Goal: Transaction & Acquisition: Purchase product/service

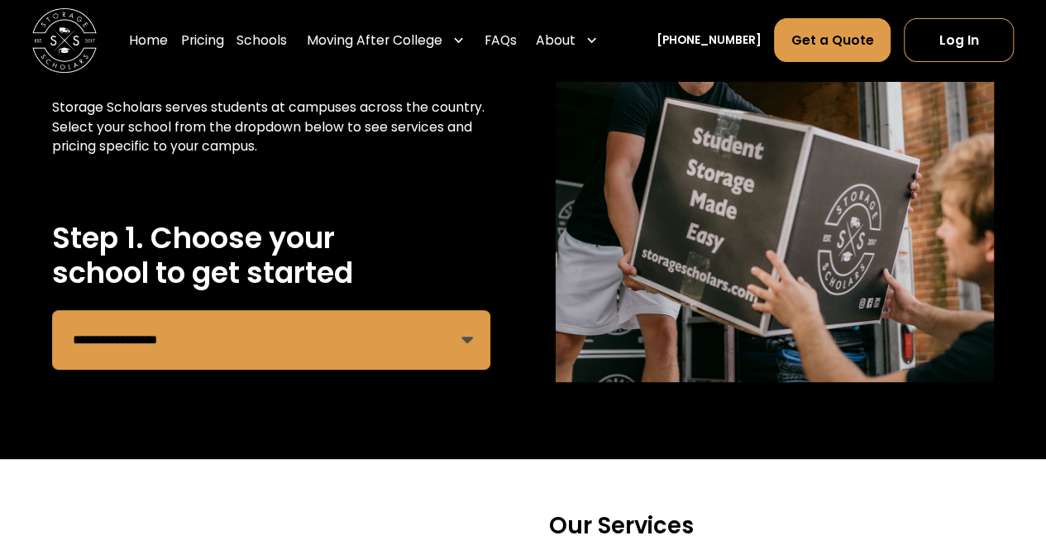
scroll to position [235, 0]
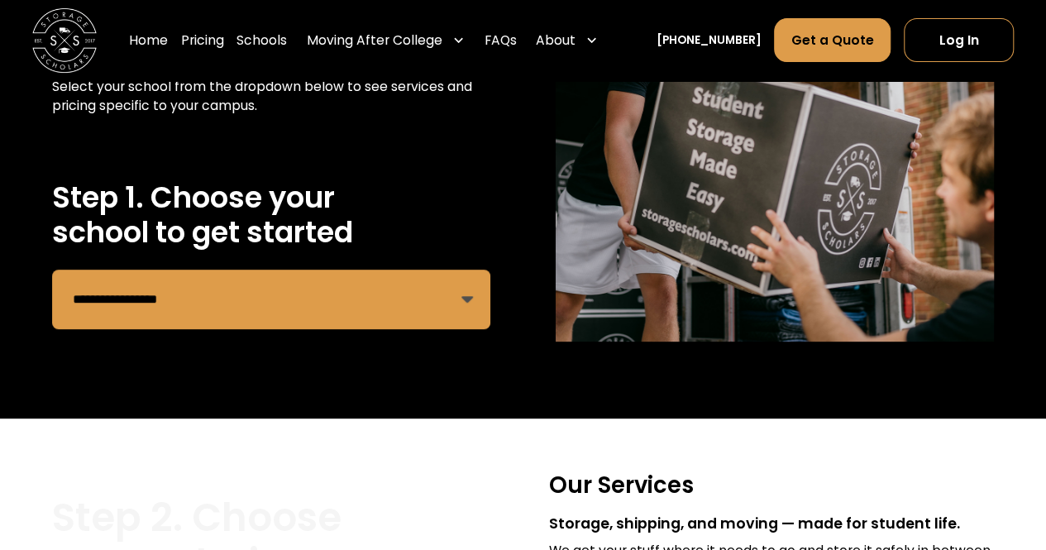
click at [402, 286] on select "**********" at bounding box center [271, 300] width 438 height 60
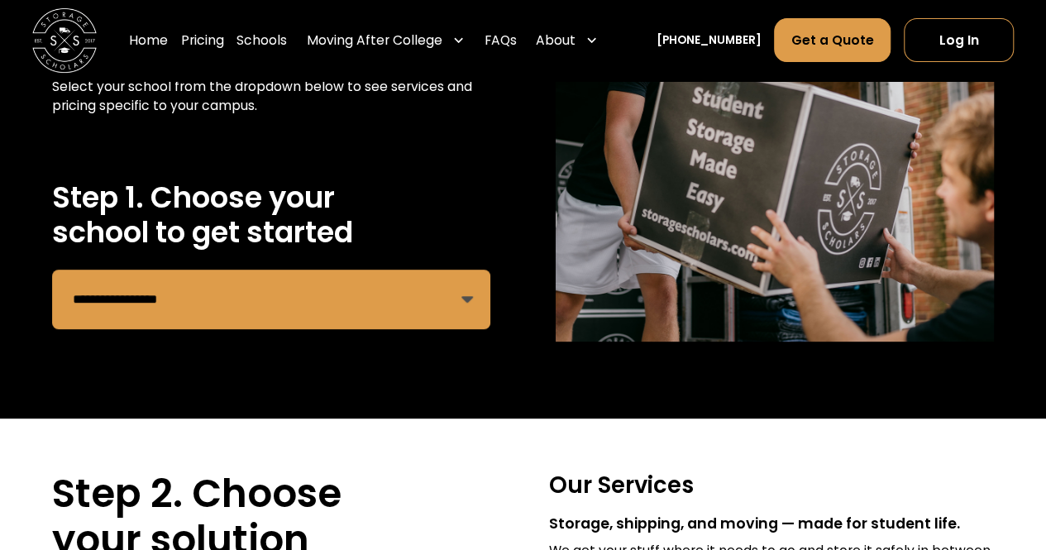
select select "**********"
click at [52, 270] on select "**********" at bounding box center [271, 300] width 438 height 60
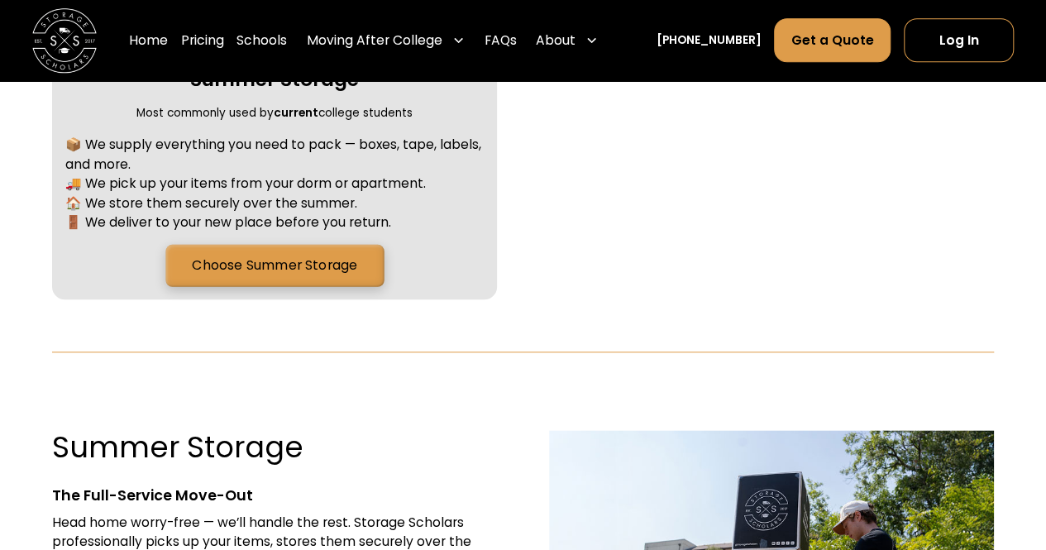
click at [315, 262] on link "Choose Summer Storage" at bounding box center [274, 266] width 218 height 42
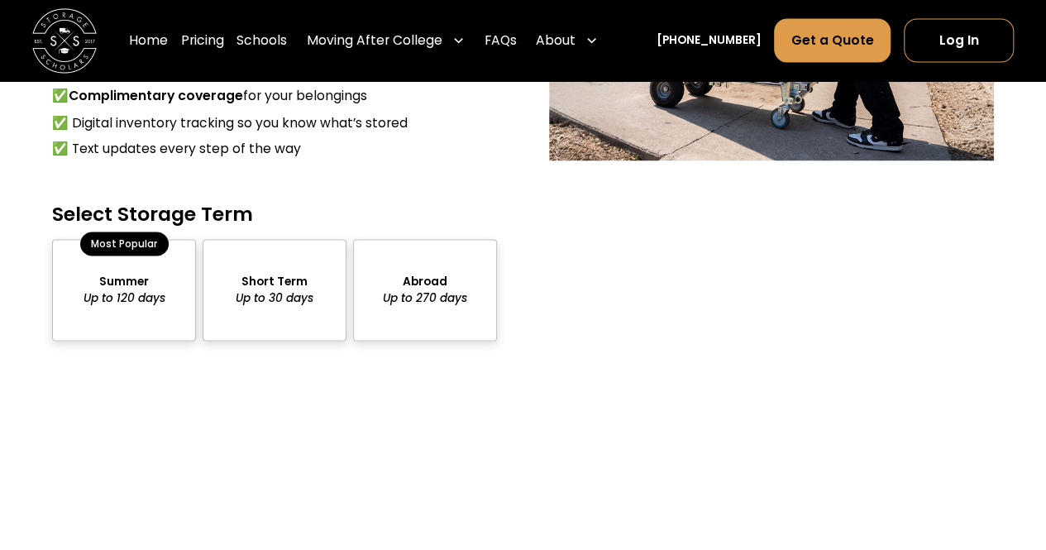
scroll to position [1460, 0]
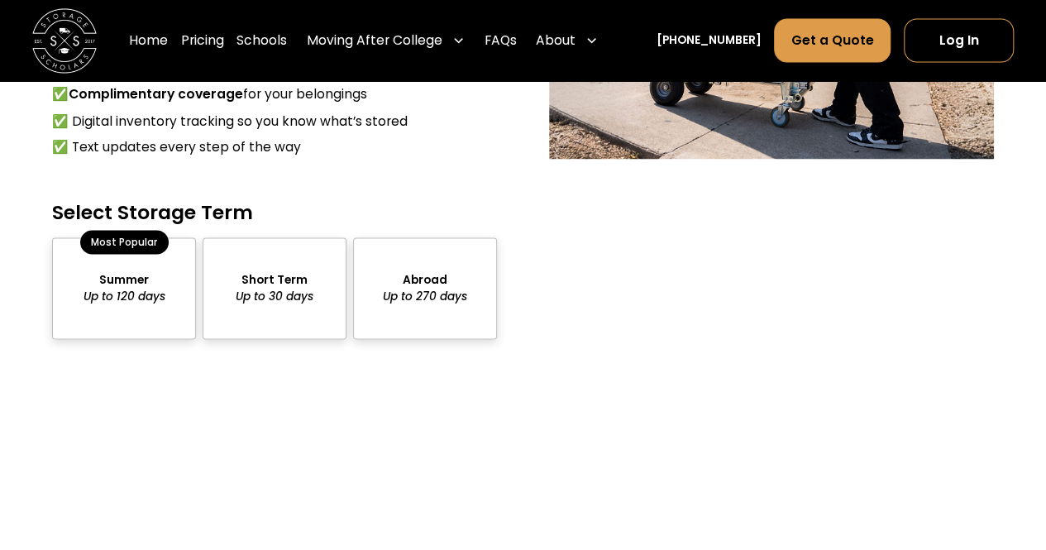
click at [125, 260] on div "package-pricing" at bounding box center [124, 287] width 144 height 101
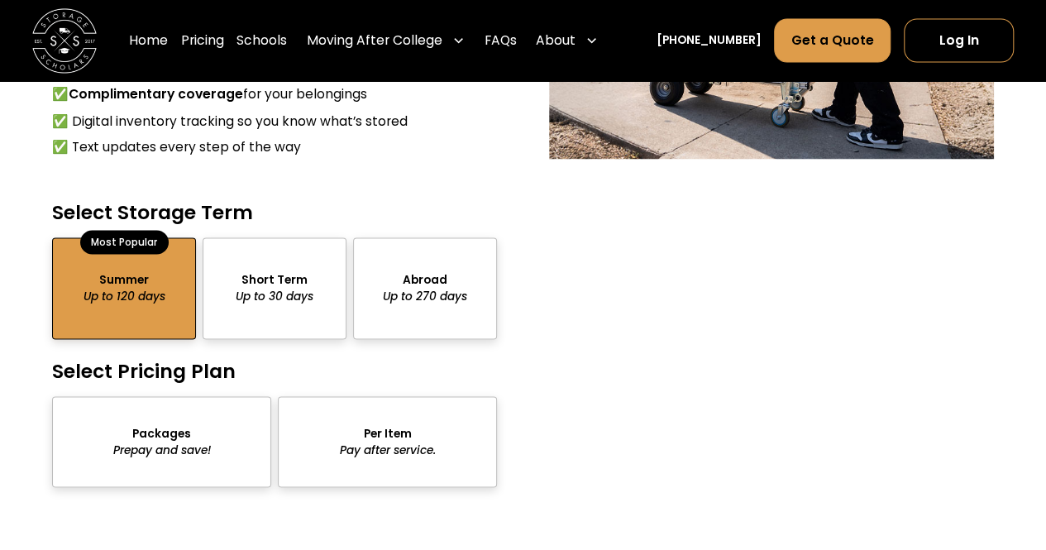
click at [236, 300] on div "package-pricing" at bounding box center [275, 287] width 144 height 101
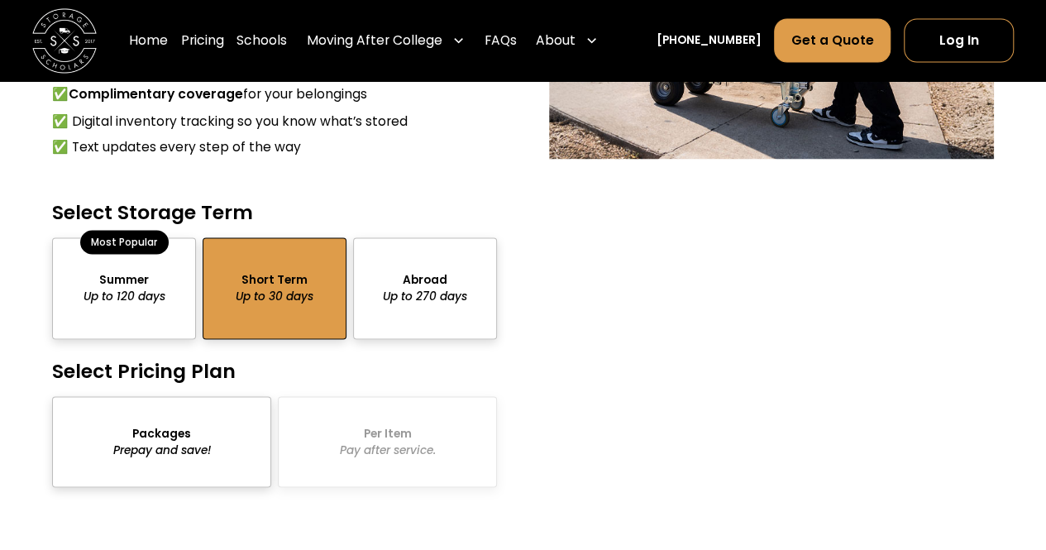
click at [123, 298] on div "package-pricing" at bounding box center [124, 287] width 144 height 101
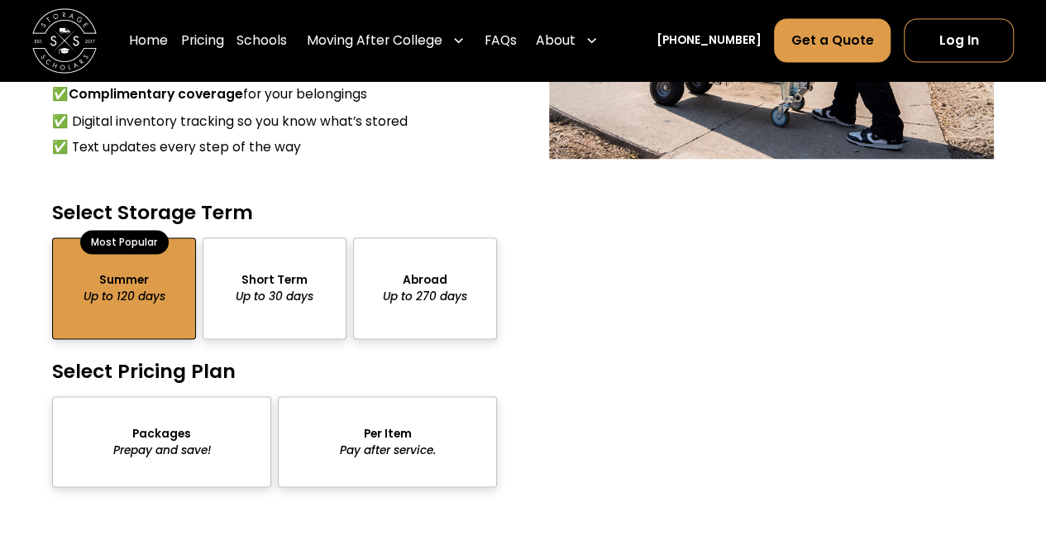
click at [197, 442] on div "package-pricing" at bounding box center [161, 441] width 219 height 91
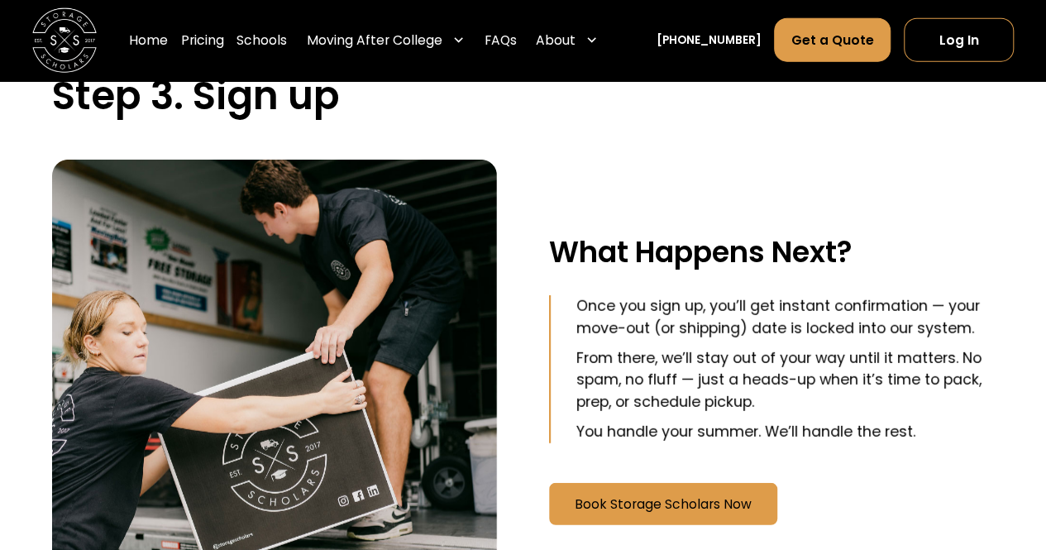
scroll to position [1634, 0]
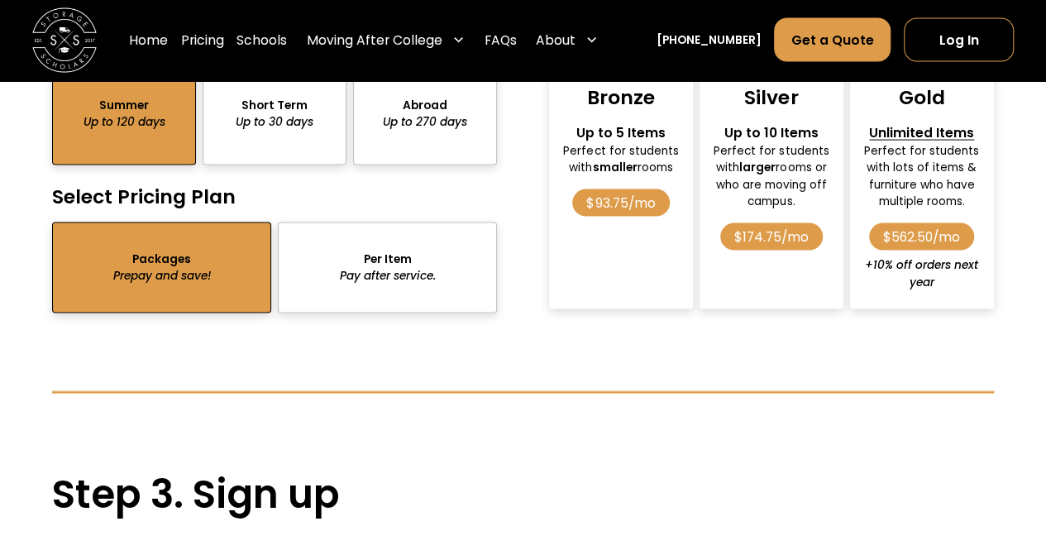
click at [463, 275] on div "package-pricing" at bounding box center [387, 267] width 219 height 91
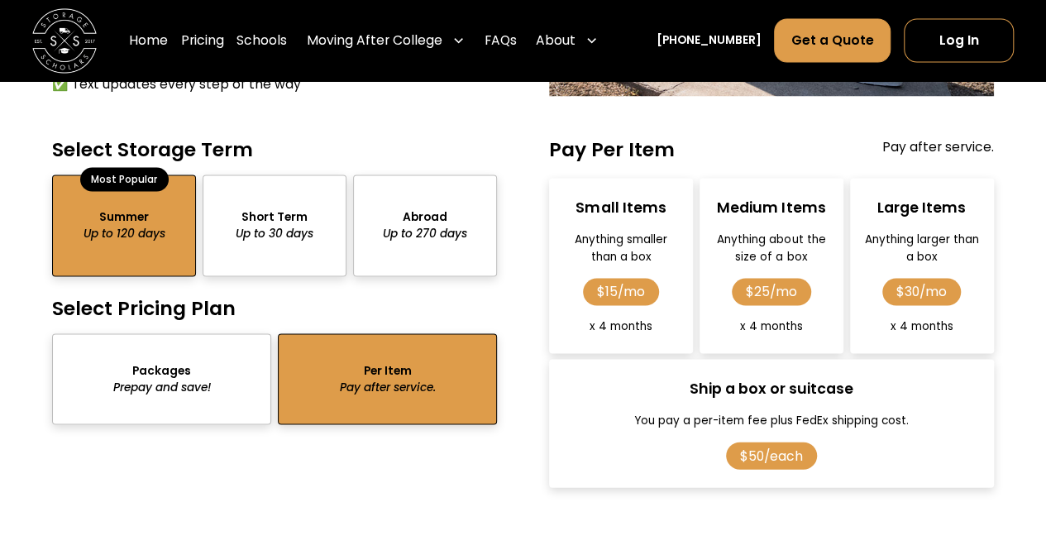
scroll to position [1523, 0]
click at [234, 371] on div "package-pricing" at bounding box center [161, 378] width 219 height 91
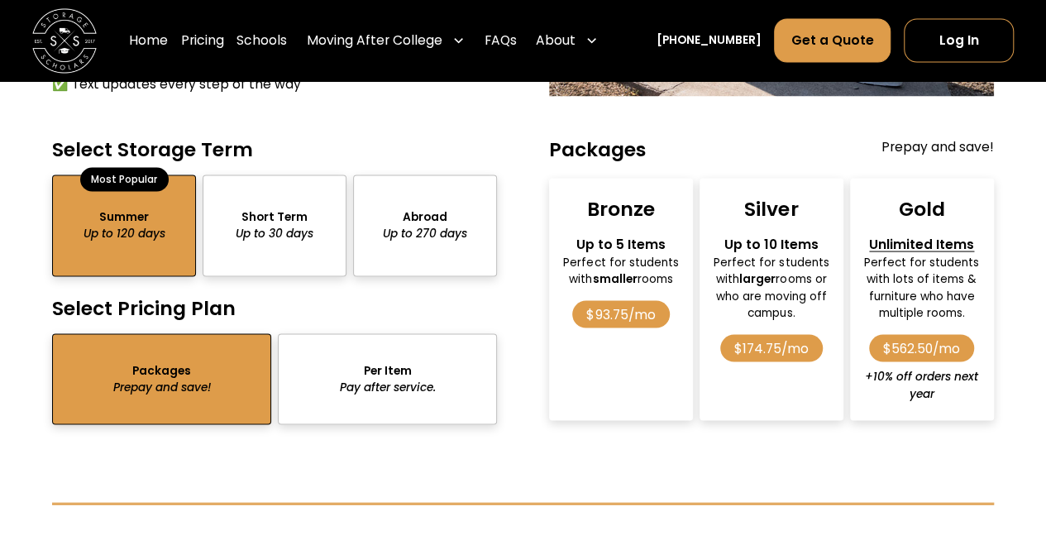
click at [504, 203] on form "Select Storage Term Summer Up to 120 days Most Popular Short Term Up to 30 days…" at bounding box center [523, 280] width 942 height 288
click at [453, 228] on div "package-pricing" at bounding box center [425, 224] width 144 height 101
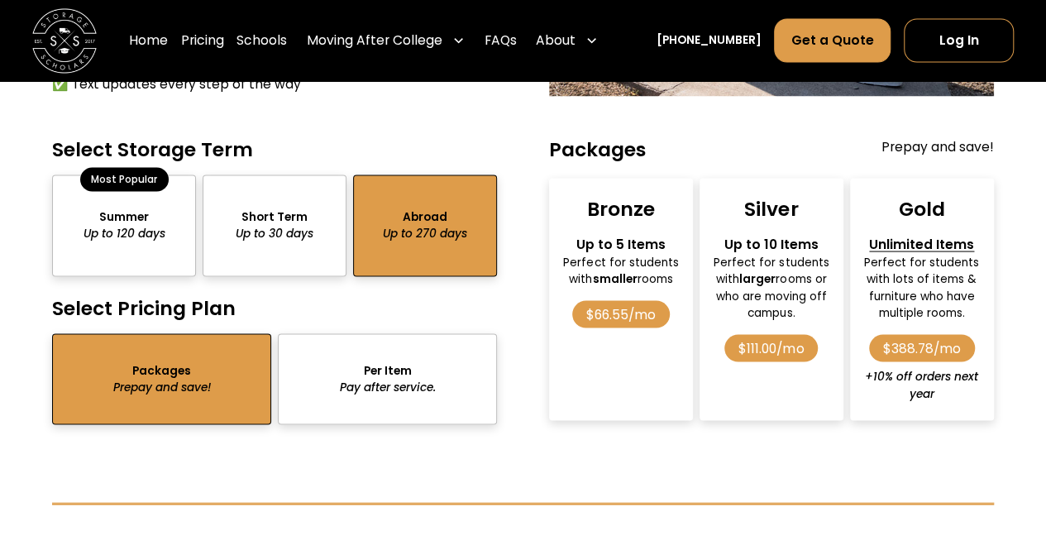
click at [200, 185] on div "Summer Up to 120 days Most Popular Short Term Up to 30 days Abroad Up to 270 da…" at bounding box center [274, 224] width 445 height 101
click at [275, 218] on div "package-pricing" at bounding box center [275, 224] width 144 height 101
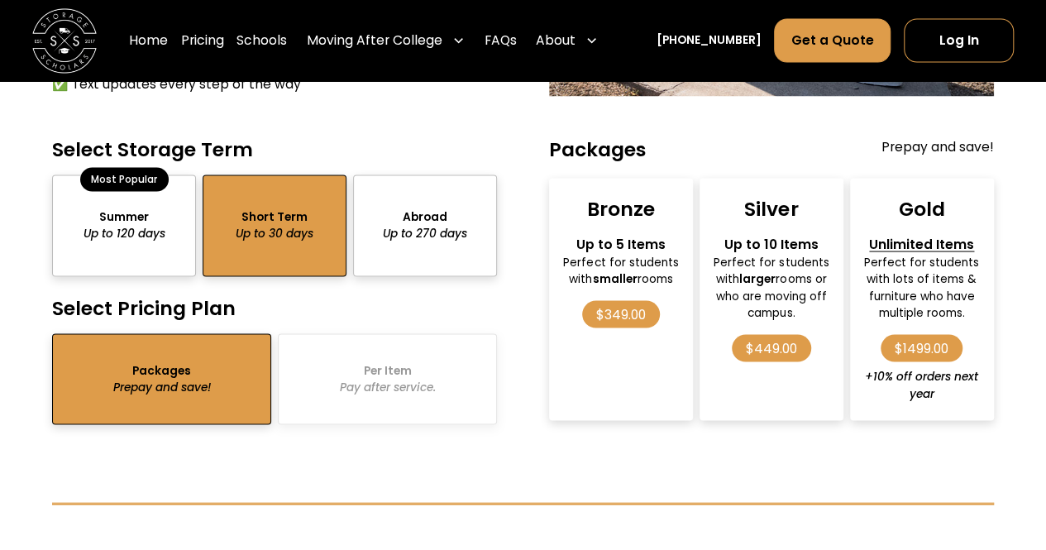
click at [464, 398] on div "Packages Prepay and save! Per Item Pay after service." at bounding box center [274, 378] width 445 height 91
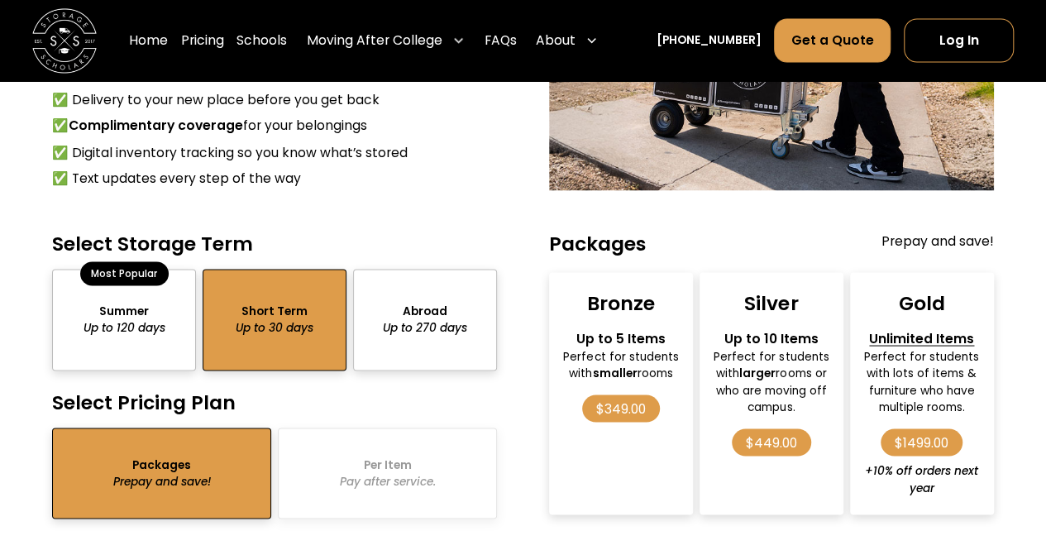
scroll to position [1434, 0]
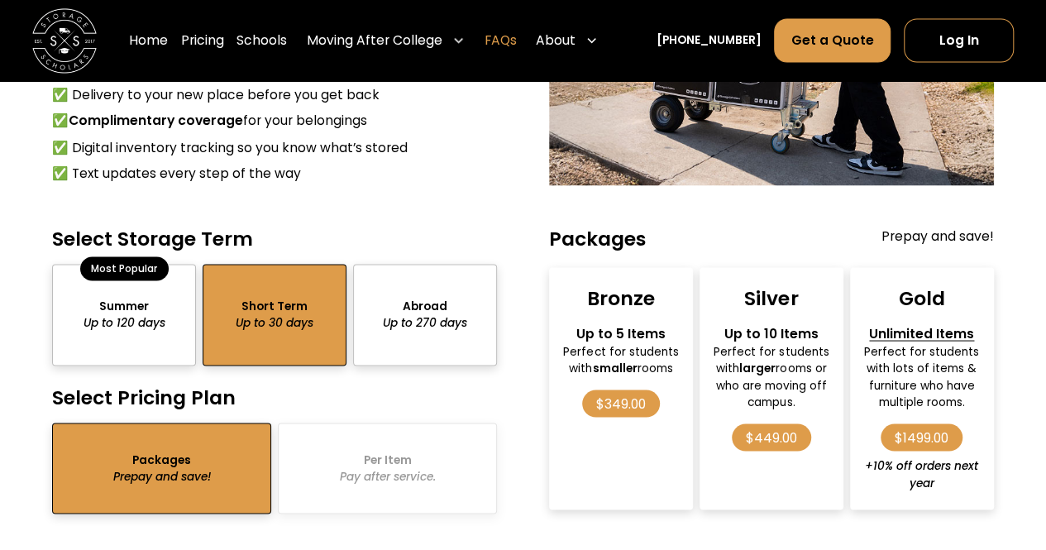
click at [517, 36] on link "FAQs" at bounding box center [501, 40] width 32 height 45
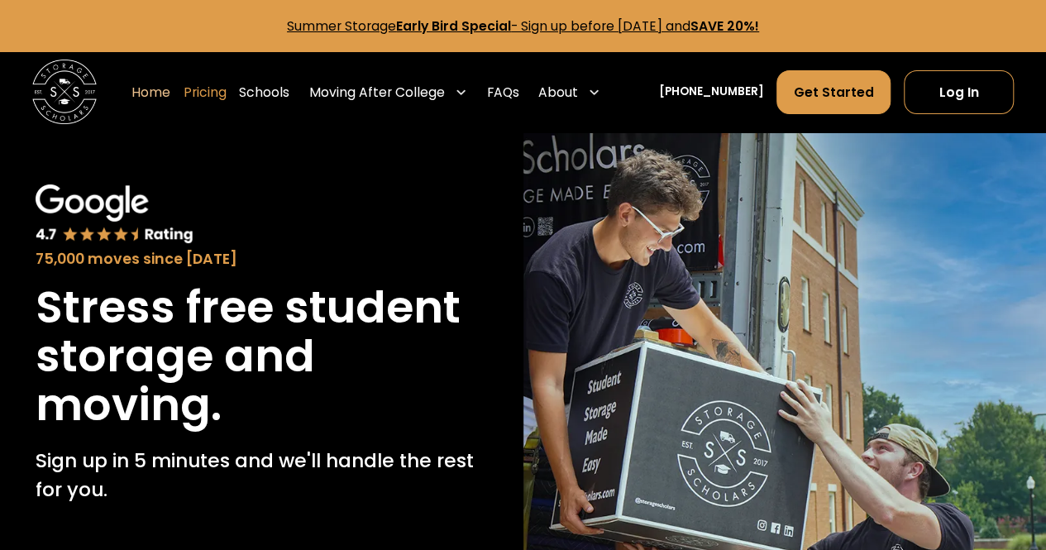
click at [225, 87] on link "Pricing" at bounding box center [205, 91] width 43 height 45
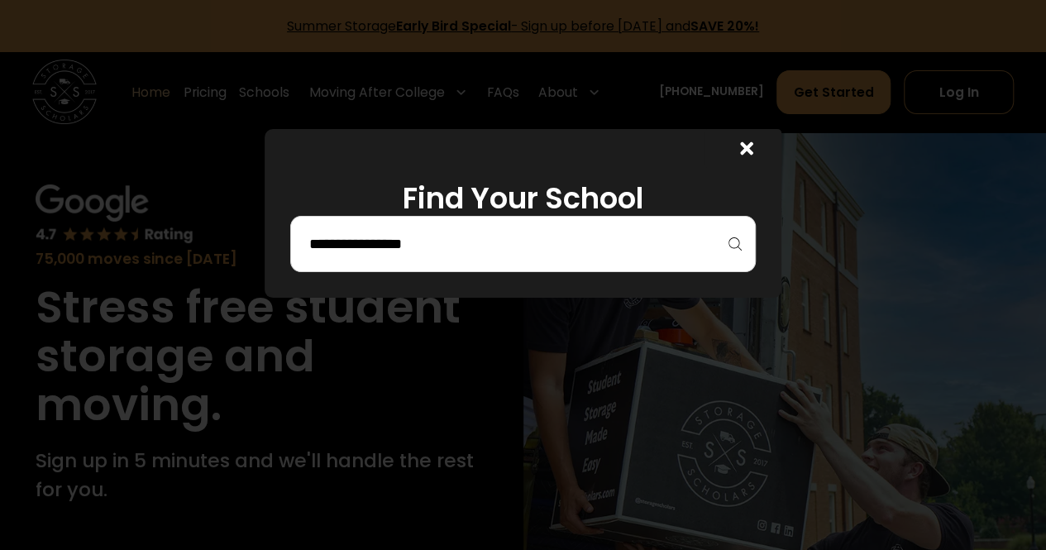
click at [445, 259] on div at bounding box center [523, 244] width 466 height 56
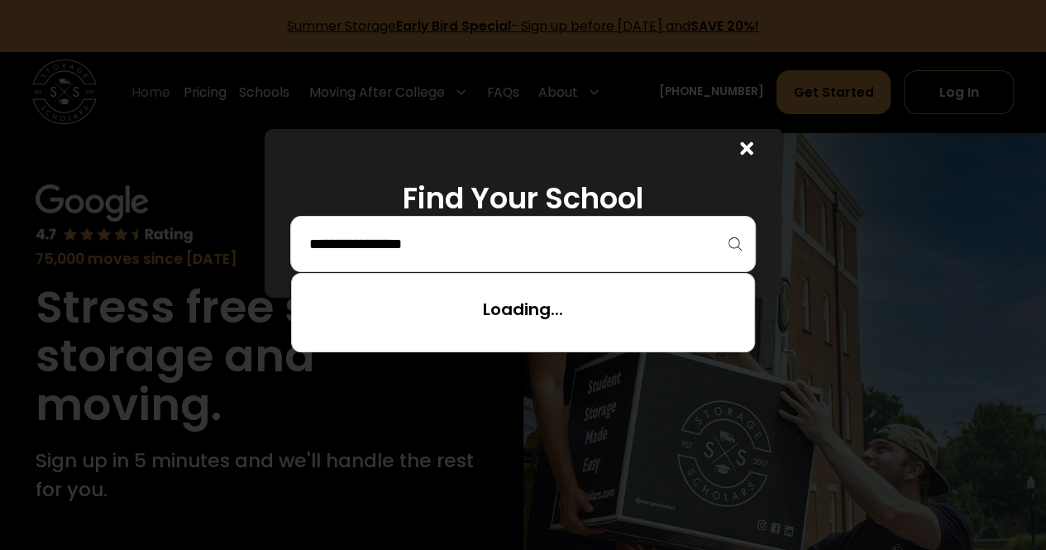
click at [539, 231] on input "search" at bounding box center [523, 244] width 431 height 28
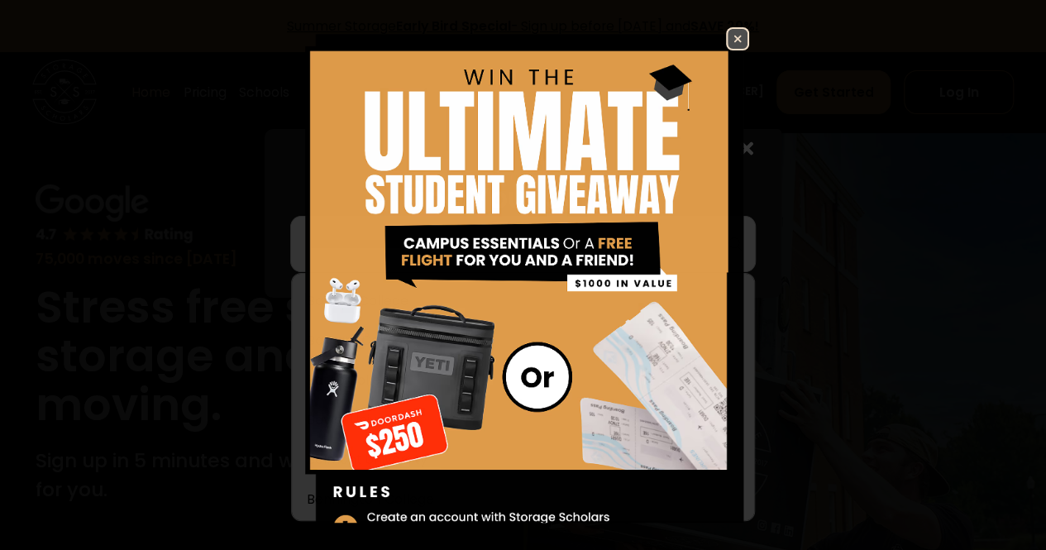
scroll to position [357, 0]
click at [728, 41] on img at bounding box center [738, 39] width 20 height 20
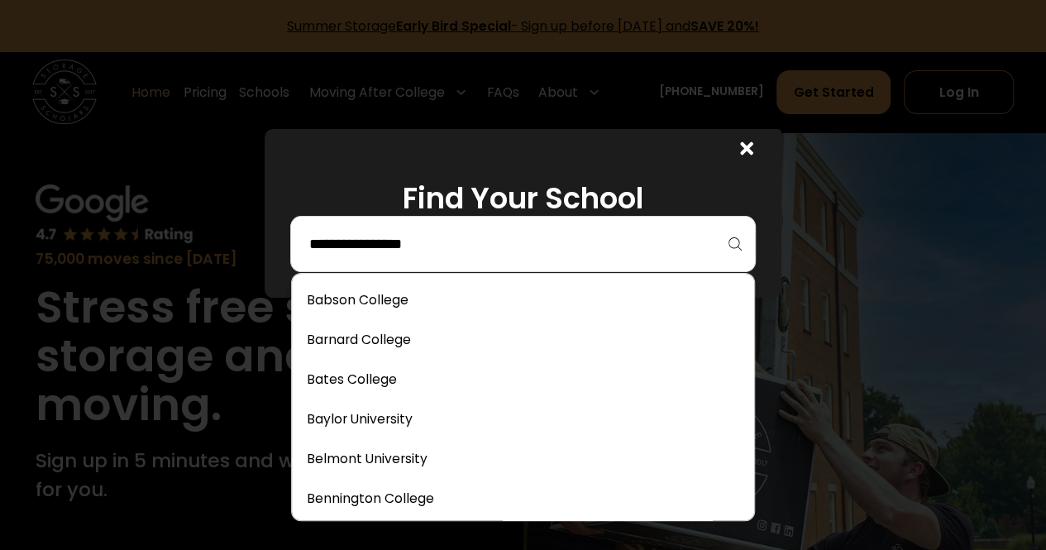
click at [595, 239] on input "search" at bounding box center [523, 244] width 431 height 28
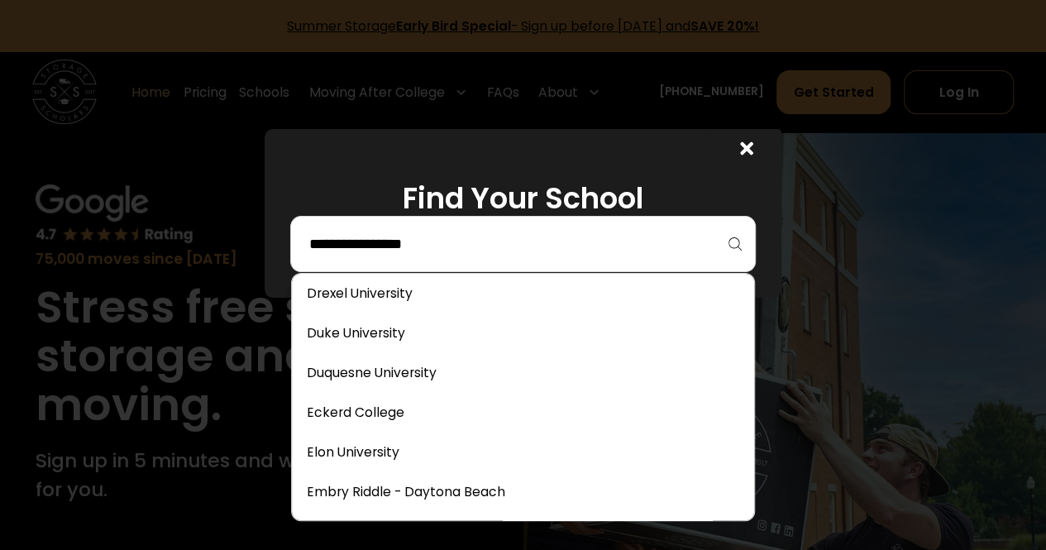
scroll to position [2230, 0]
click at [433, 341] on link at bounding box center [523, 332] width 449 height 36
click at [513, 242] on input "search" at bounding box center [523, 244] width 431 height 28
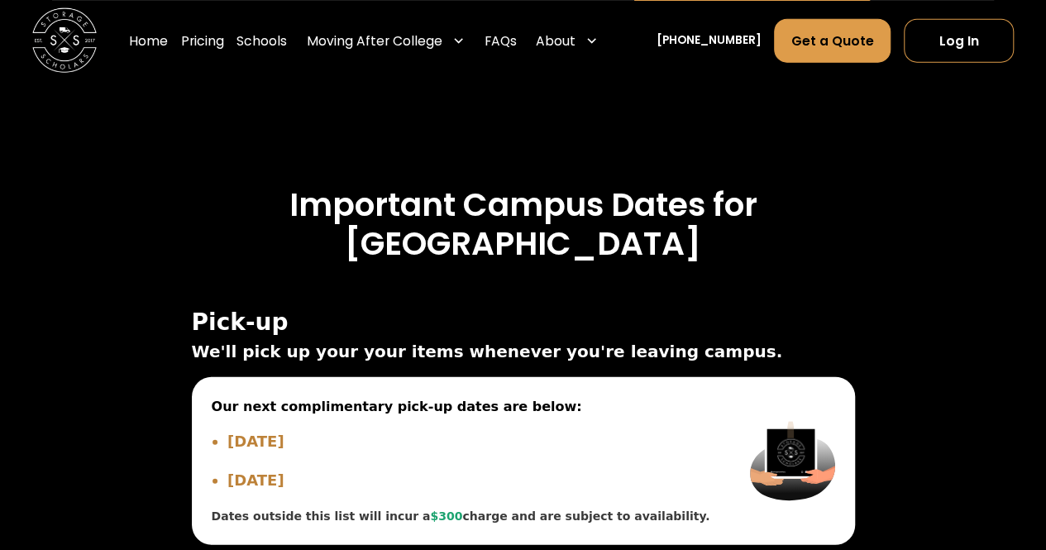
scroll to position [5127, 0]
